Goal: Task Accomplishment & Management: Manage account settings

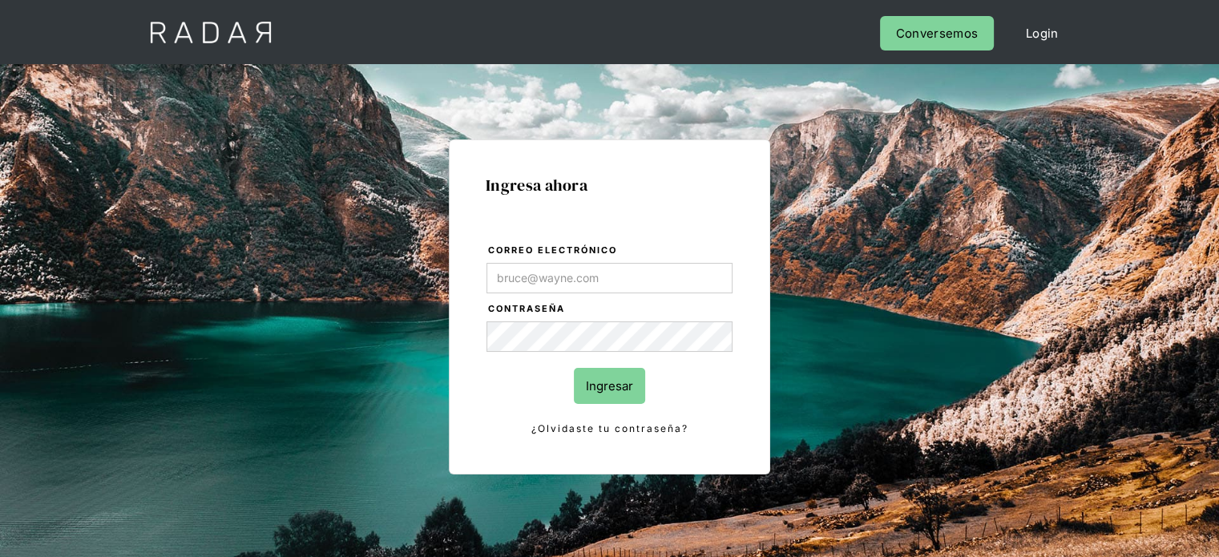
click at [524, 278] on input "Correo electrónico" at bounding box center [610, 278] width 246 height 30
type input "[EMAIL_ADDRESS][DOMAIN_NAME]"
click at [600, 371] on input "Ingresar" at bounding box center [609, 386] width 71 height 36
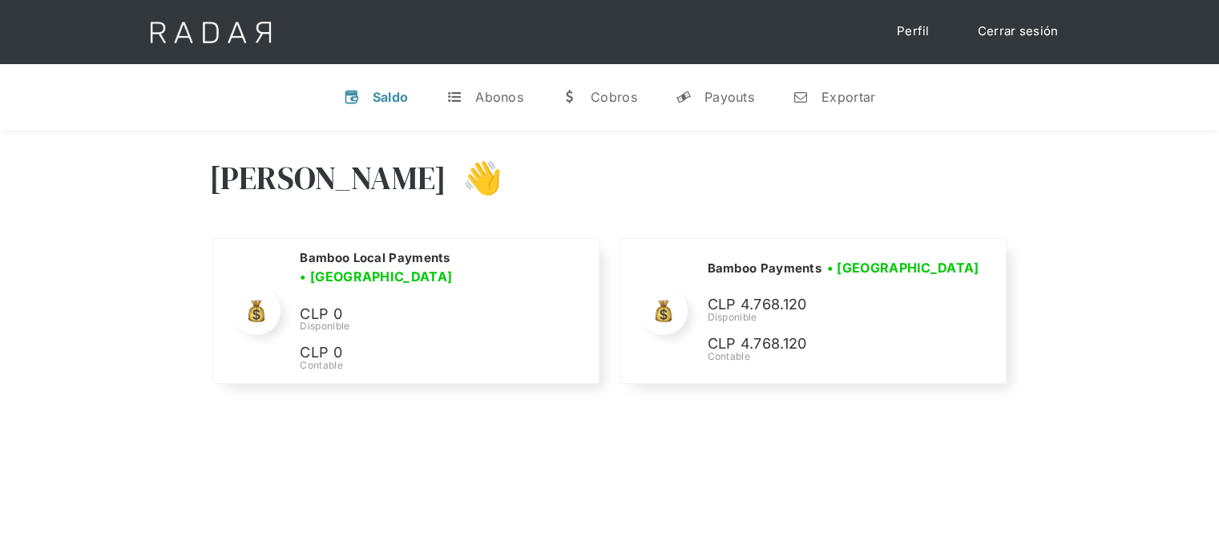
click at [957, 188] on div "[PERSON_NAME] 👋" at bounding box center [610, 190] width 802 height 96
